Goal: Task Accomplishment & Management: Complete application form

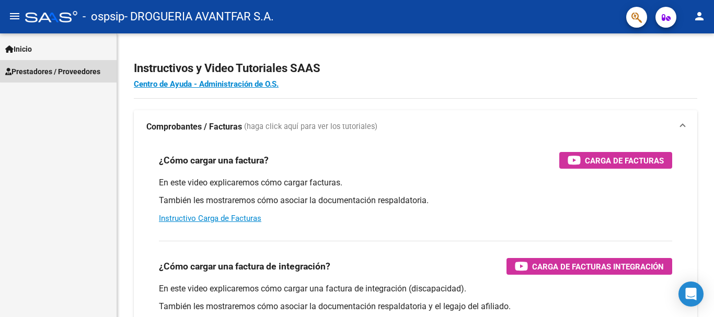
click at [66, 72] on span "Prestadores / Proveedores" at bounding box center [52, 71] width 95 height 11
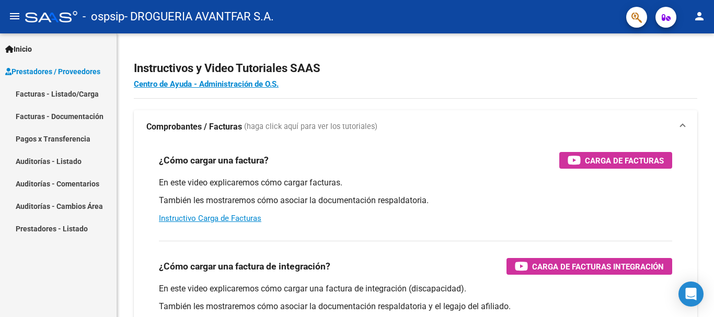
click at [72, 91] on link "Facturas - Listado/Carga" at bounding box center [58, 94] width 117 height 22
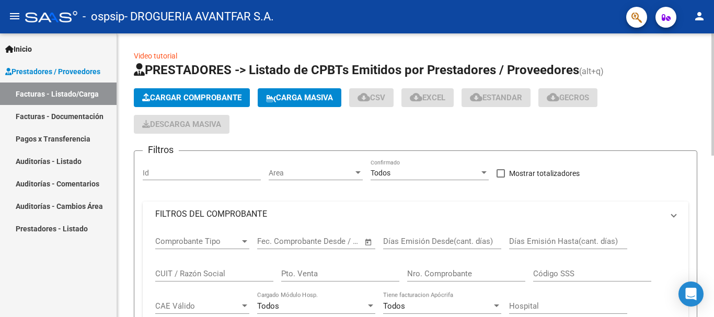
click at [194, 101] on span "Cargar Comprobante" at bounding box center [191, 97] width 99 height 9
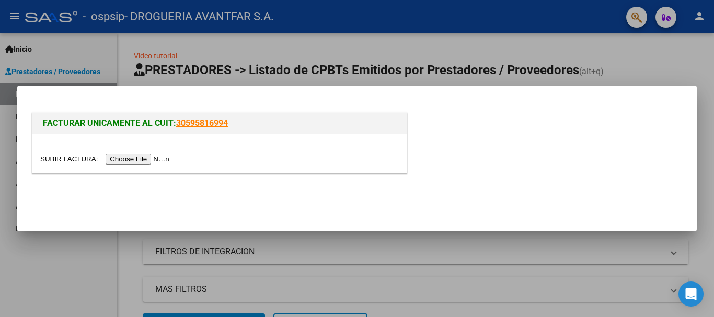
click at [144, 161] on input "file" at bounding box center [106, 159] width 132 height 11
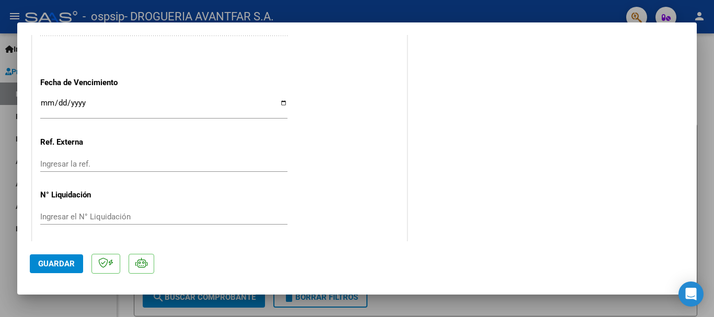
scroll to position [629, 0]
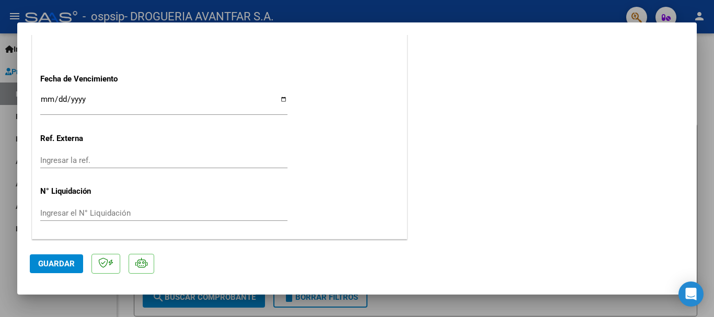
click at [45, 98] on input "Ingresar la fecha" at bounding box center [163, 103] width 247 height 17
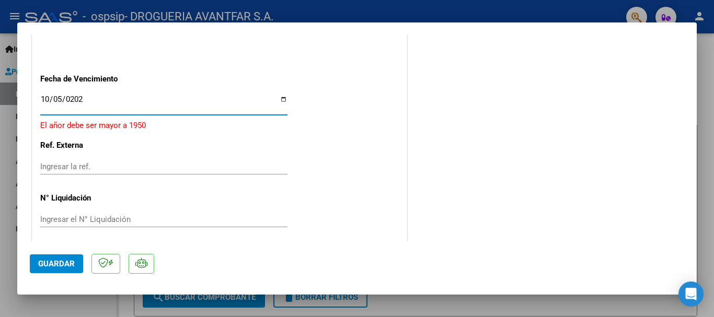
type input "[DATE]"
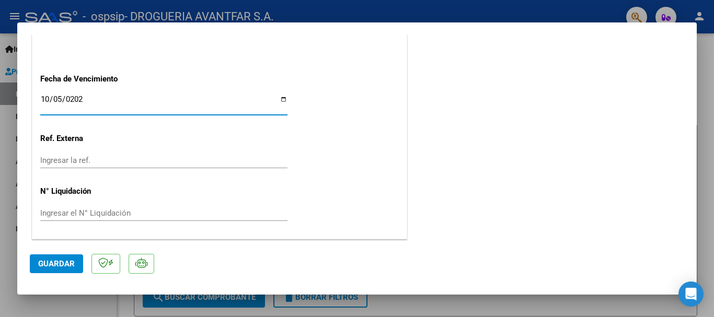
click at [48, 259] on span "Guardar" at bounding box center [56, 263] width 37 height 9
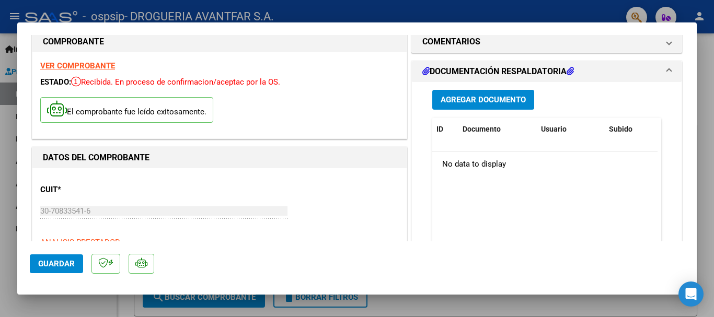
scroll to position [0, 0]
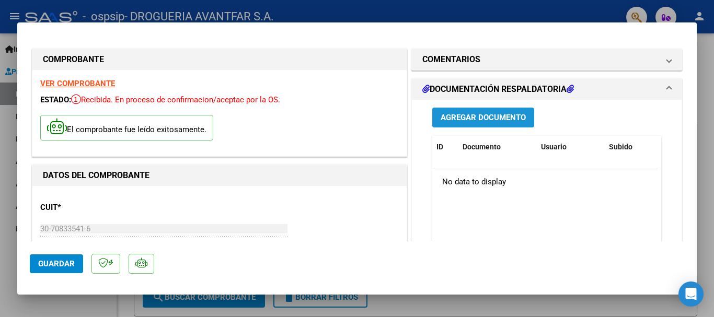
click at [497, 114] on span "Agregar Documento" at bounding box center [483, 117] width 85 height 9
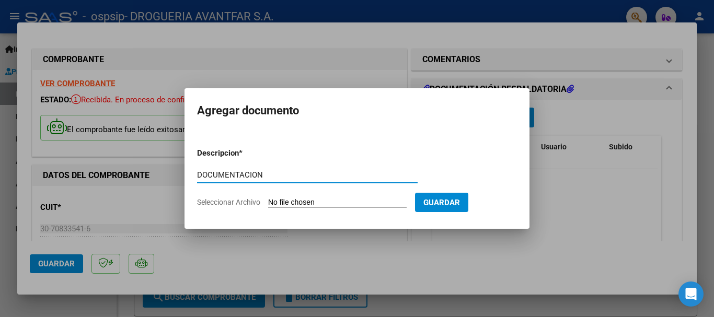
type input "DOCUMENTACION"
click at [335, 200] on input "Seleccionar Archivo" at bounding box center [337, 203] width 139 height 10
type input "C:\fakepath\327098_2025_09_18_19_27_15_886.pdf"
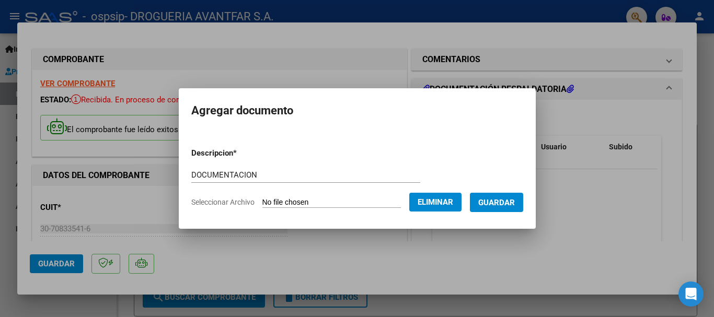
click at [523, 202] on button "Guardar" at bounding box center [496, 202] width 53 height 19
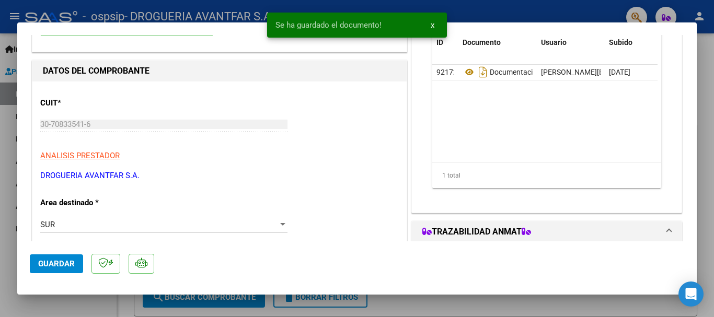
scroll to position [157, 0]
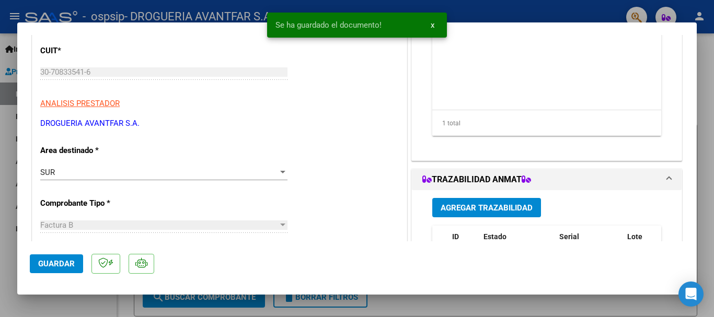
click at [476, 209] on span "Agregar Trazabilidad" at bounding box center [487, 207] width 92 height 9
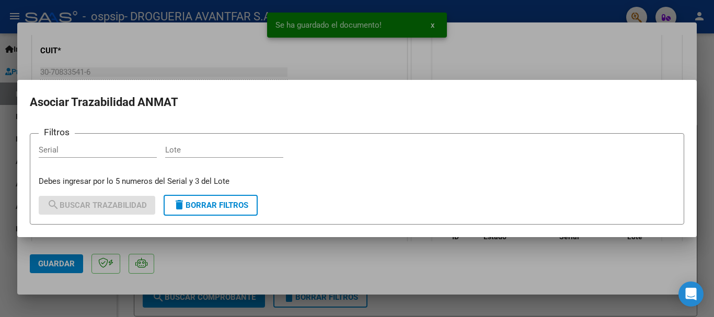
click at [111, 155] on div "Serial" at bounding box center [98, 150] width 118 height 16
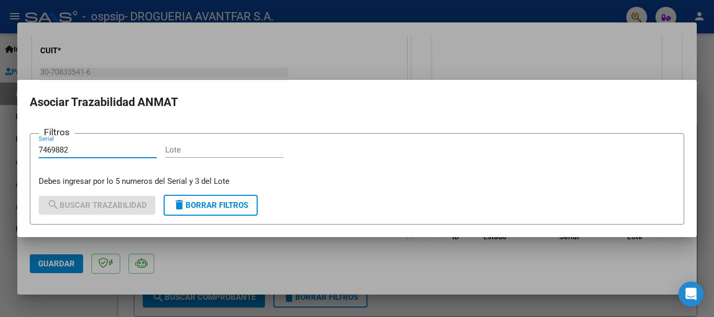
type input "7469882"
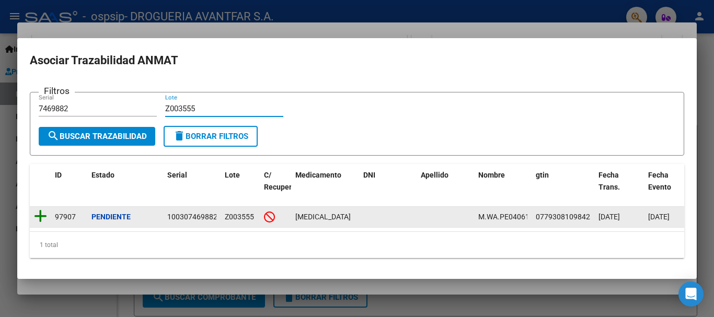
type input "Z003555"
click at [39, 217] on icon at bounding box center [40, 216] width 13 height 15
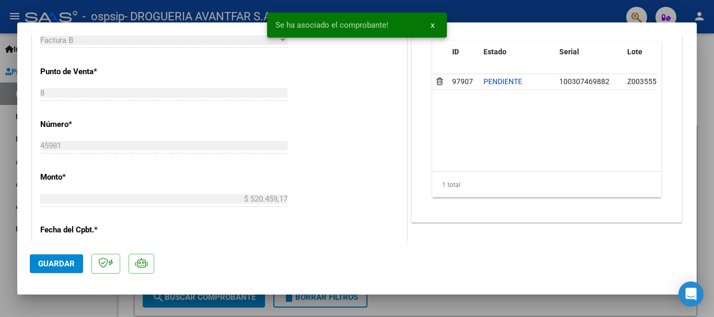
scroll to position [470, 0]
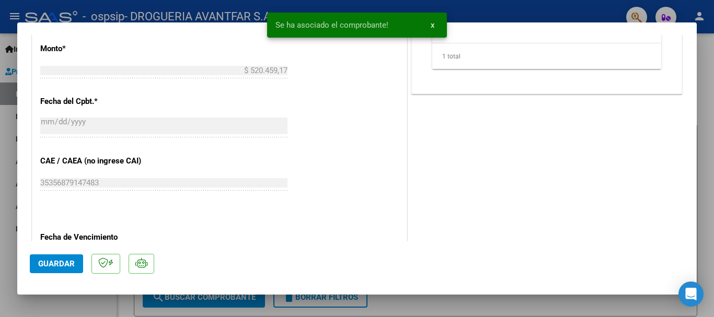
click at [57, 264] on span "Guardar" at bounding box center [56, 263] width 37 height 9
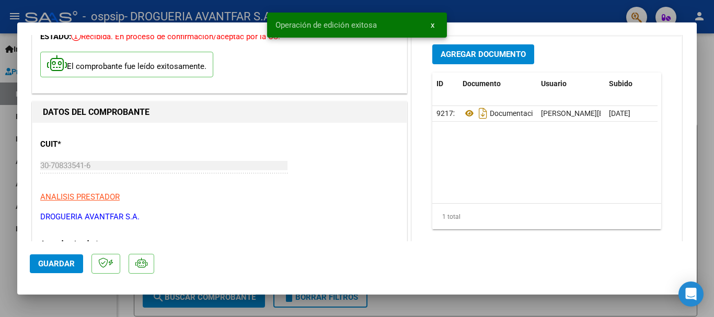
scroll to position [52, 0]
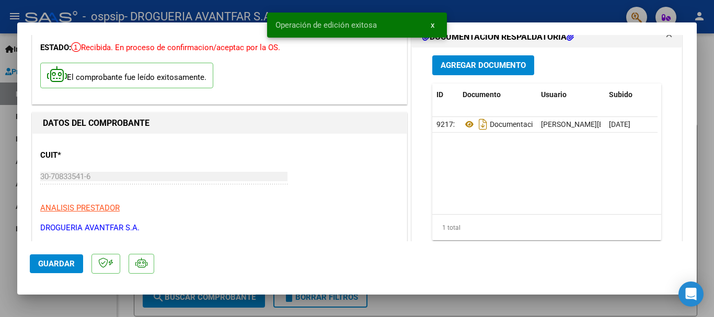
click at [708, 44] on div at bounding box center [357, 158] width 714 height 317
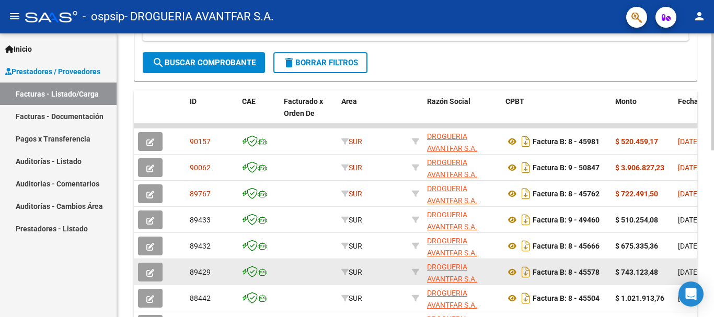
scroll to position [314, 0]
